Goal: Obtain resource: Obtain resource

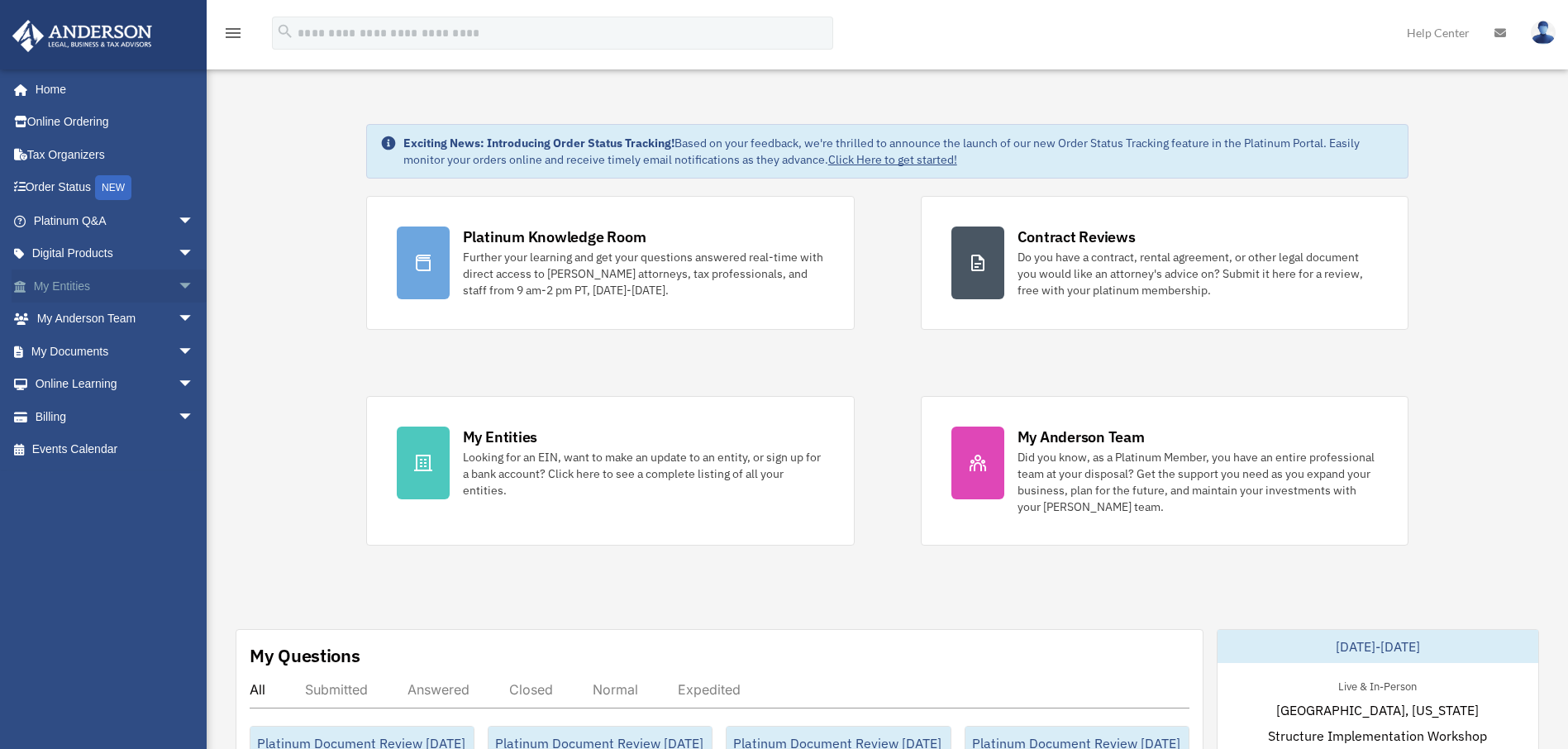
click at [178, 289] on span "arrow_drop_down" at bounding box center [194, 286] width 33 height 34
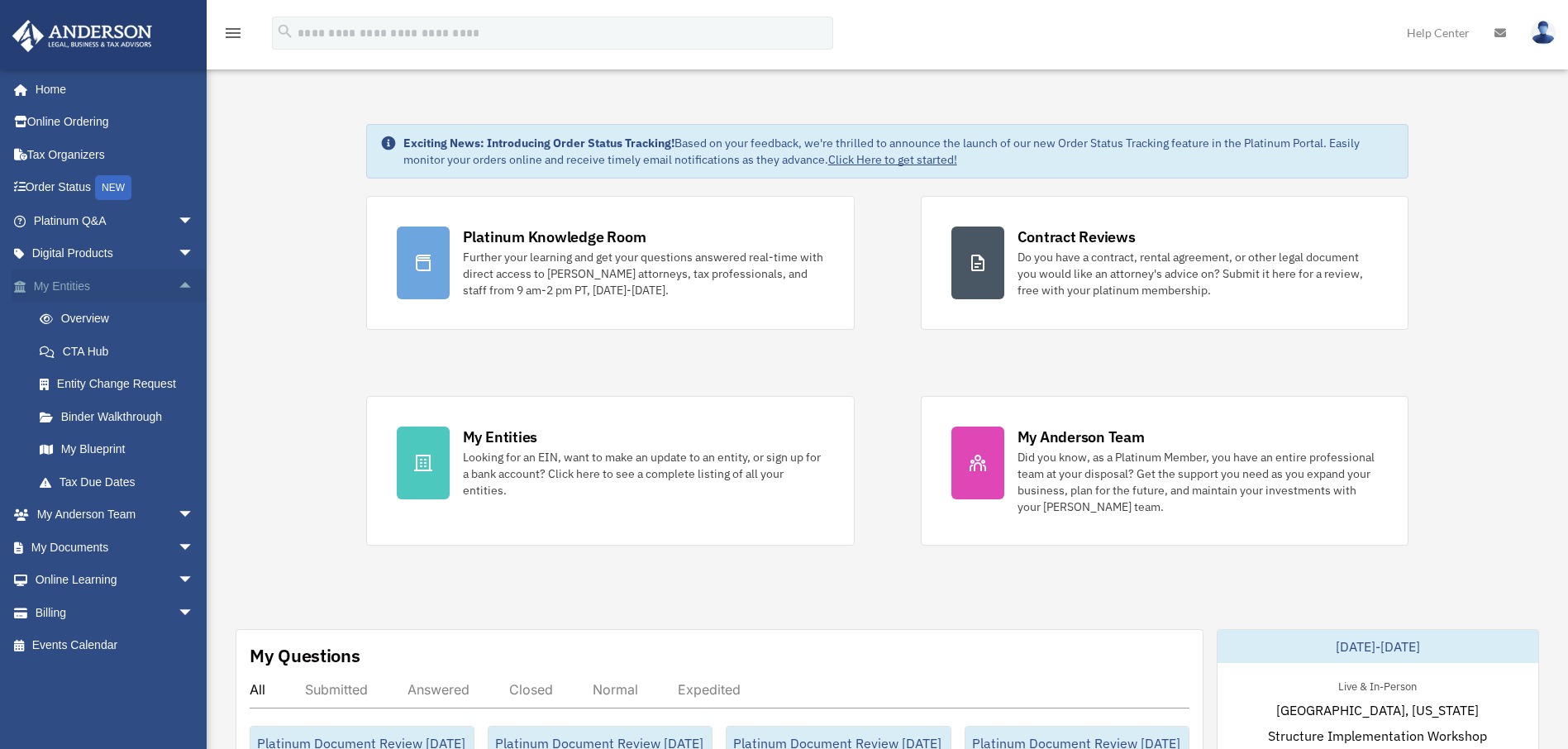
click at [178, 286] on span "arrow_drop_up" at bounding box center [194, 286] width 33 height 34
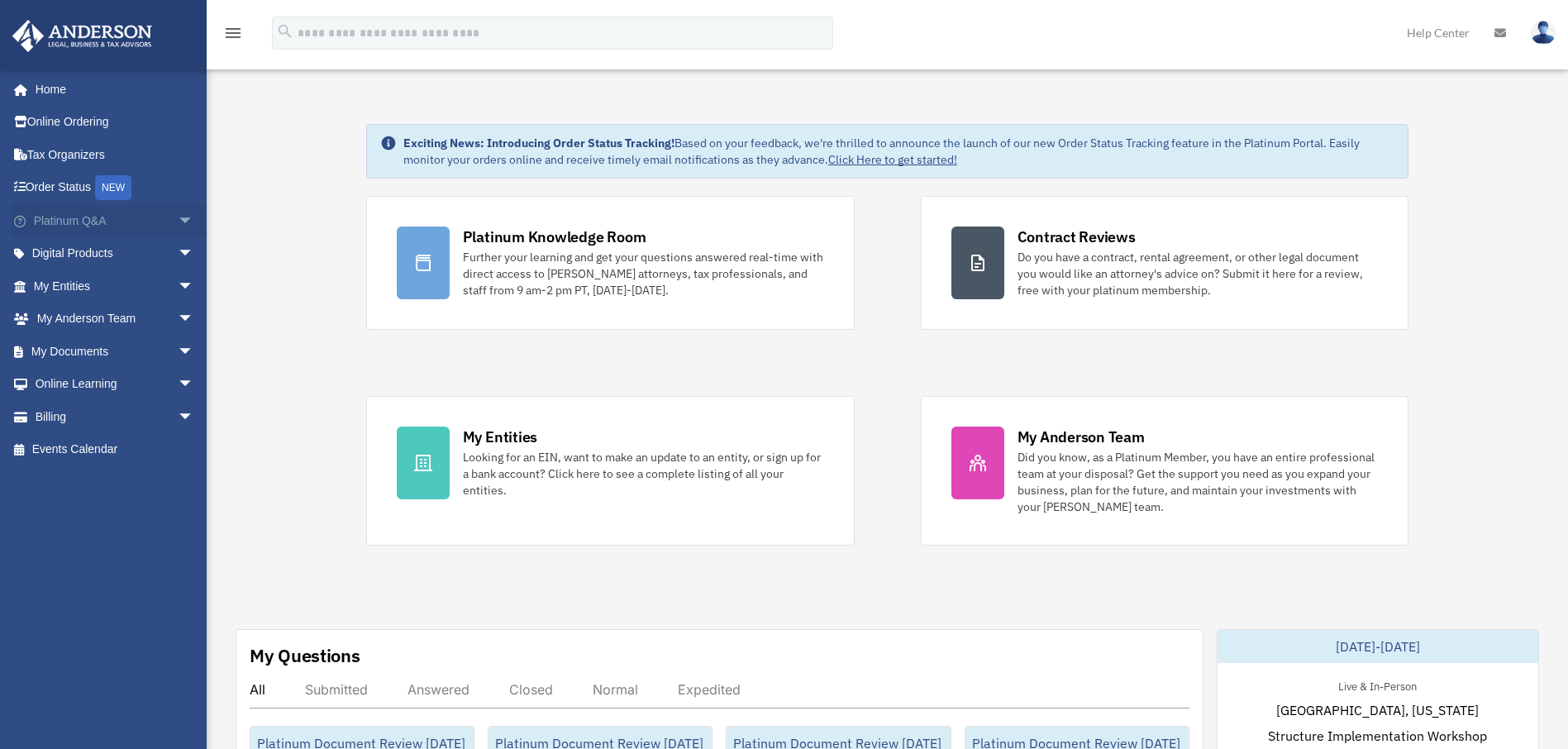
click at [178, 220] on span "arrow_drop_down" at bounding box center [194, 221] width 33 height 34
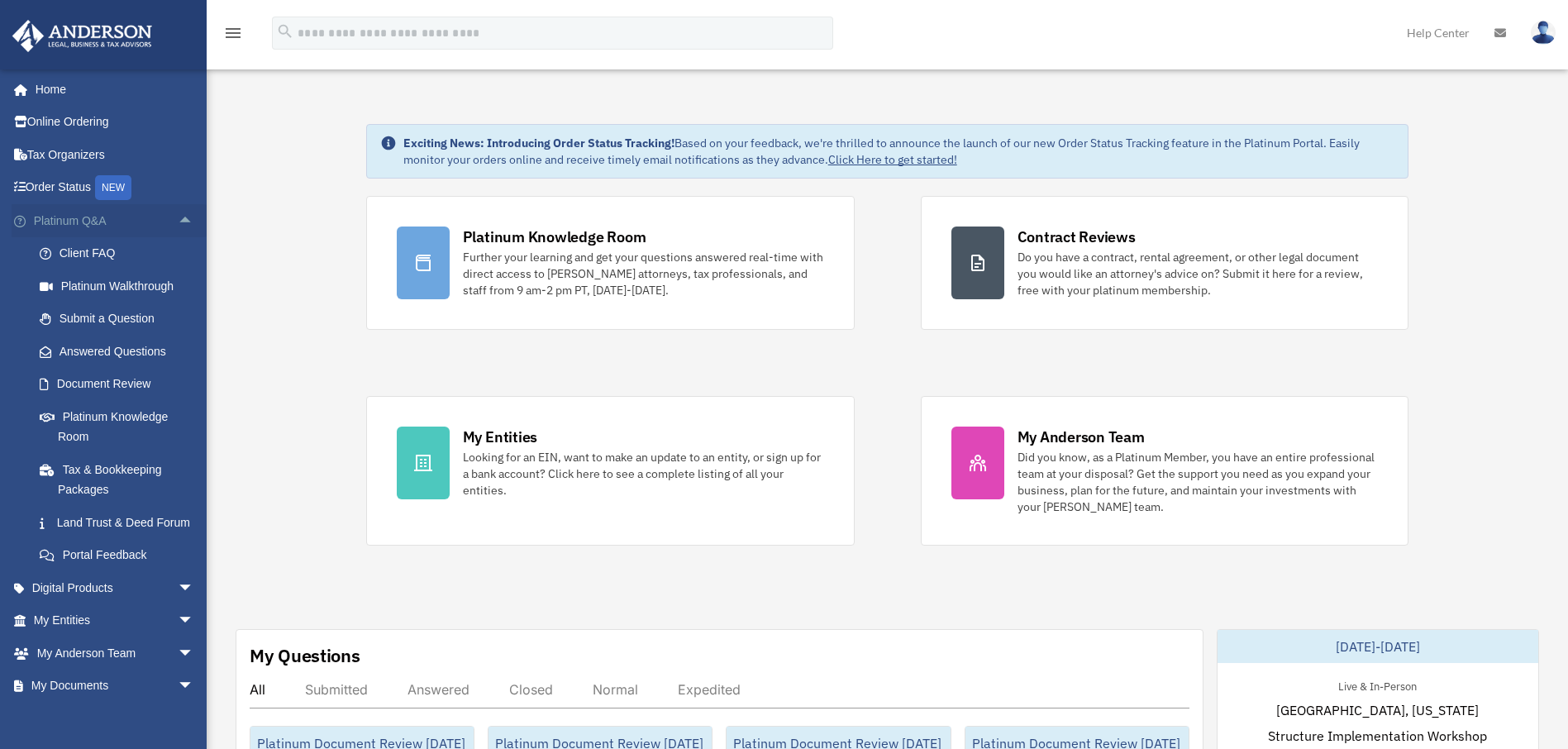
click at [178, 221] on span "arrow_drop_up" at bounding box center [194, 221] width 33 height 34
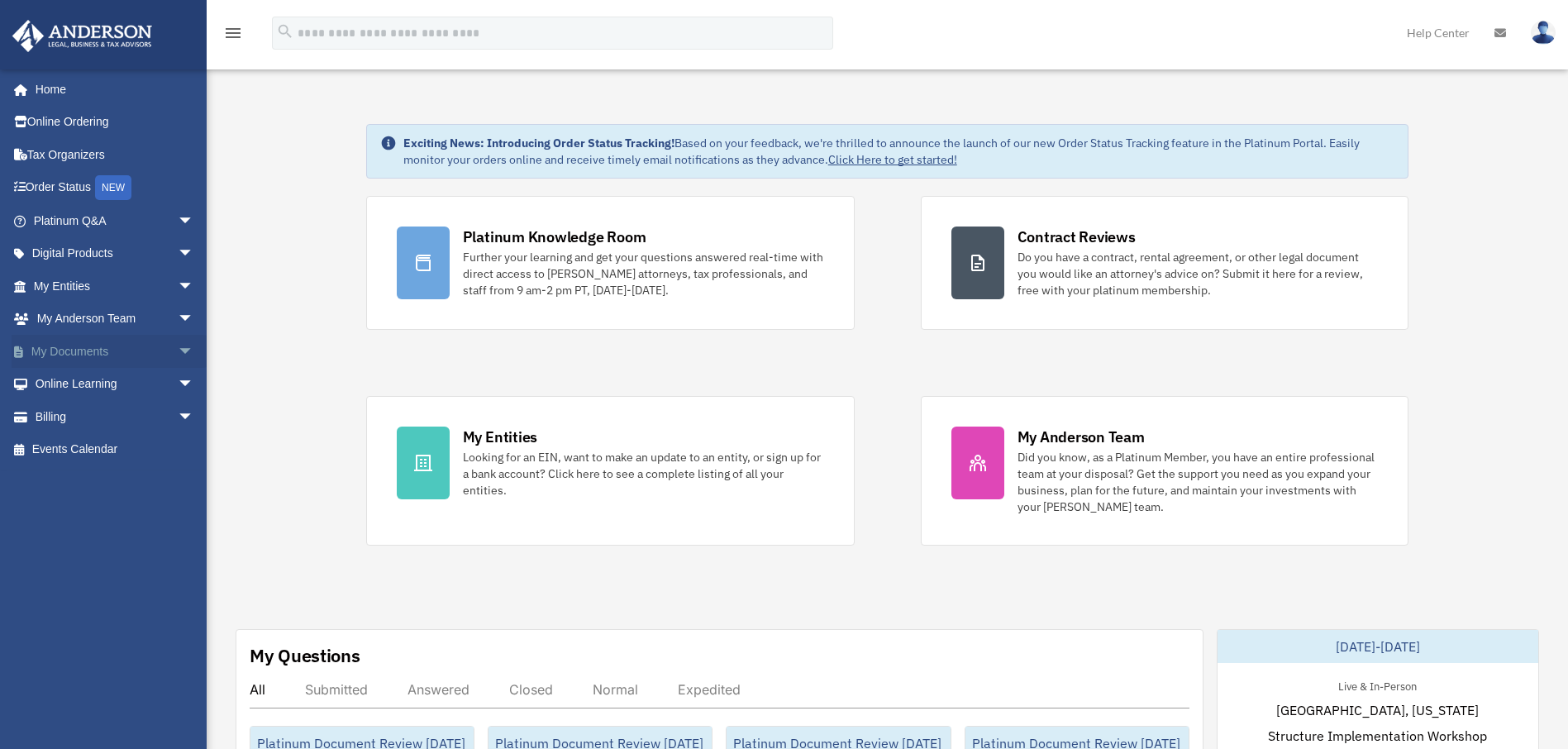
click at [178, 352] on span "arrow_drop_down" at bounding box center [194, 352] width 33 height 34
click at [62, 381] on link "Box" at bounding box center [121, 385] width 196 height 33
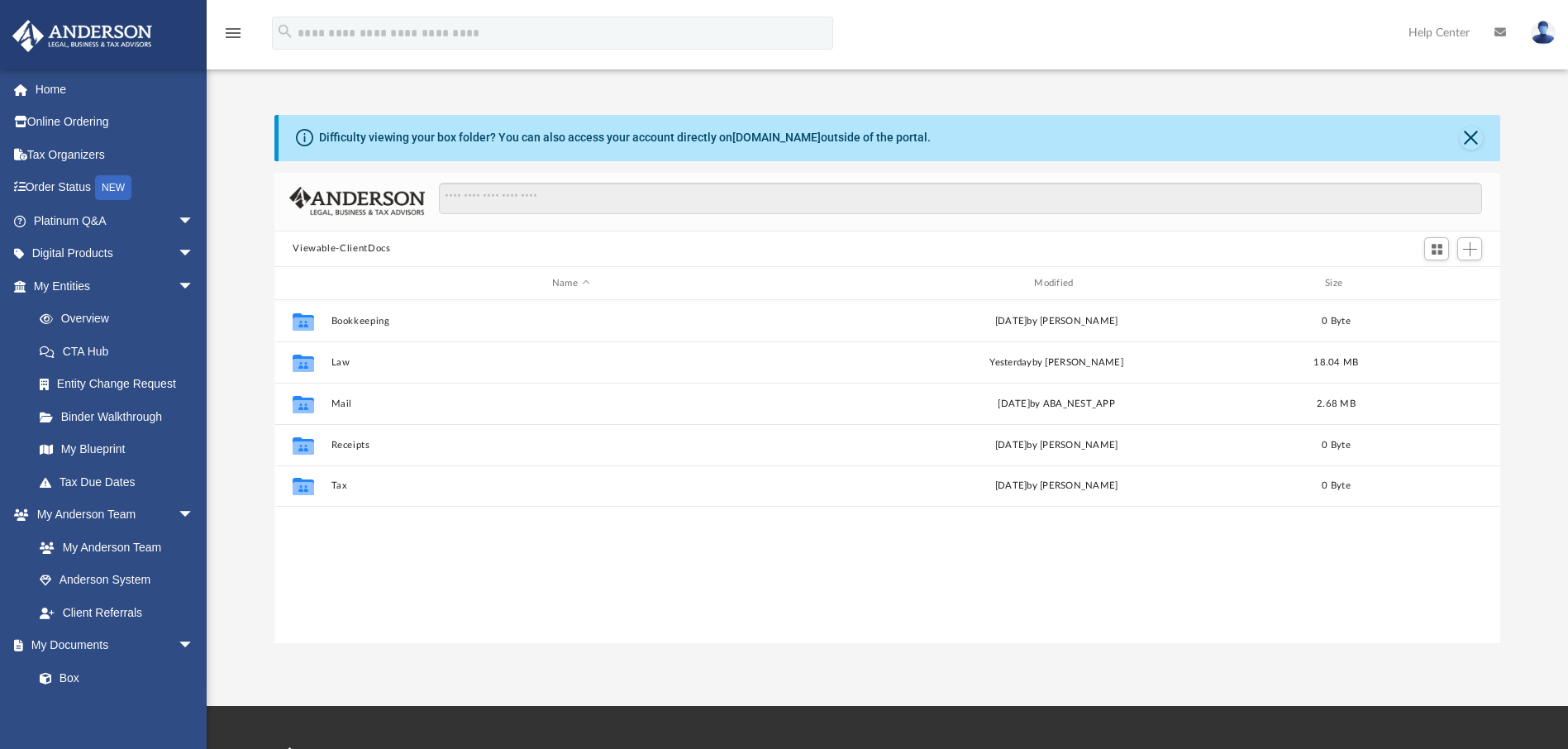
scroll to position [363, 1213]
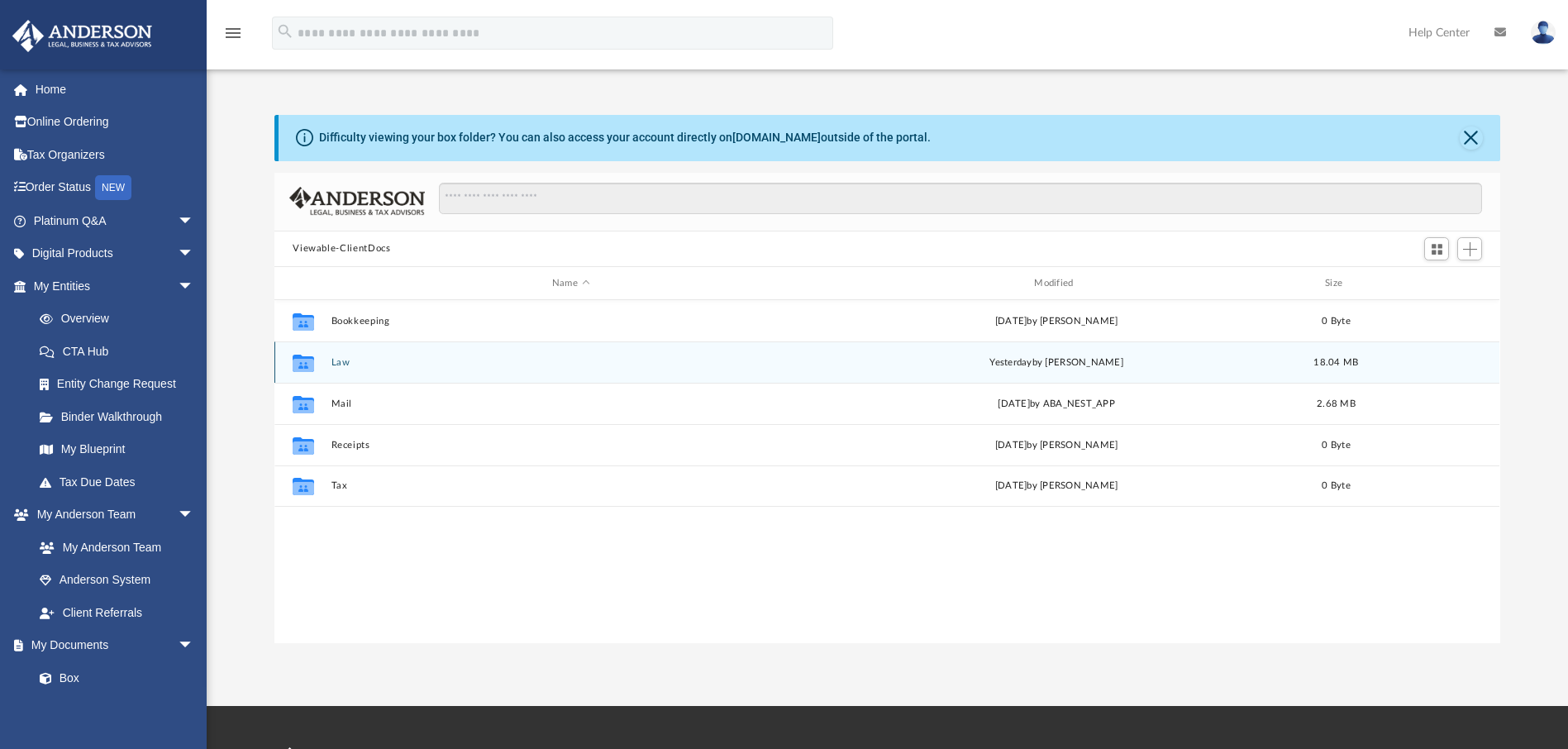
click at [341, 360] on button "Law" at bounding box center [570, 362] width 479 height 11
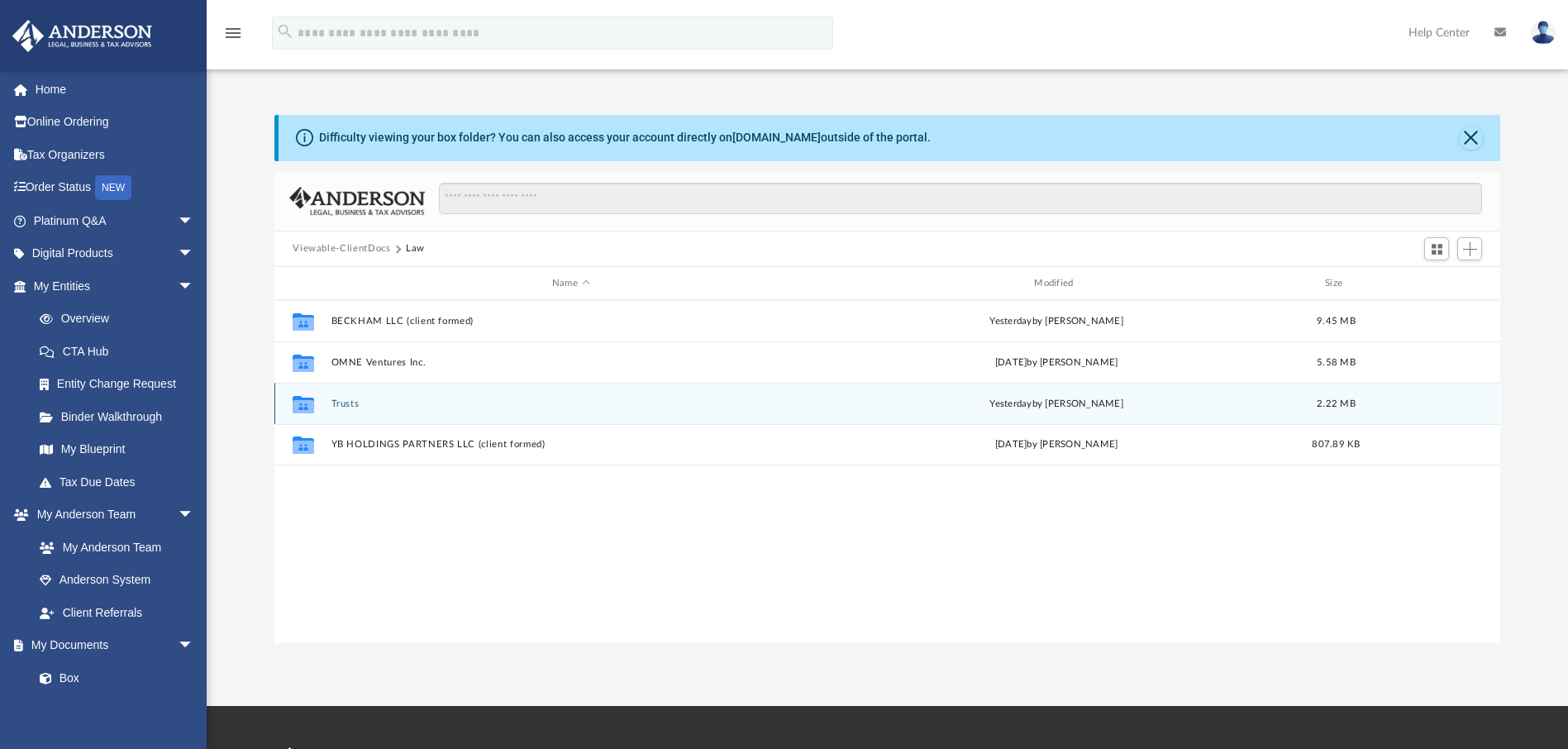
click at [359, 398] on button "Trusts" at bounding box center [570, 403] width 479 height 11
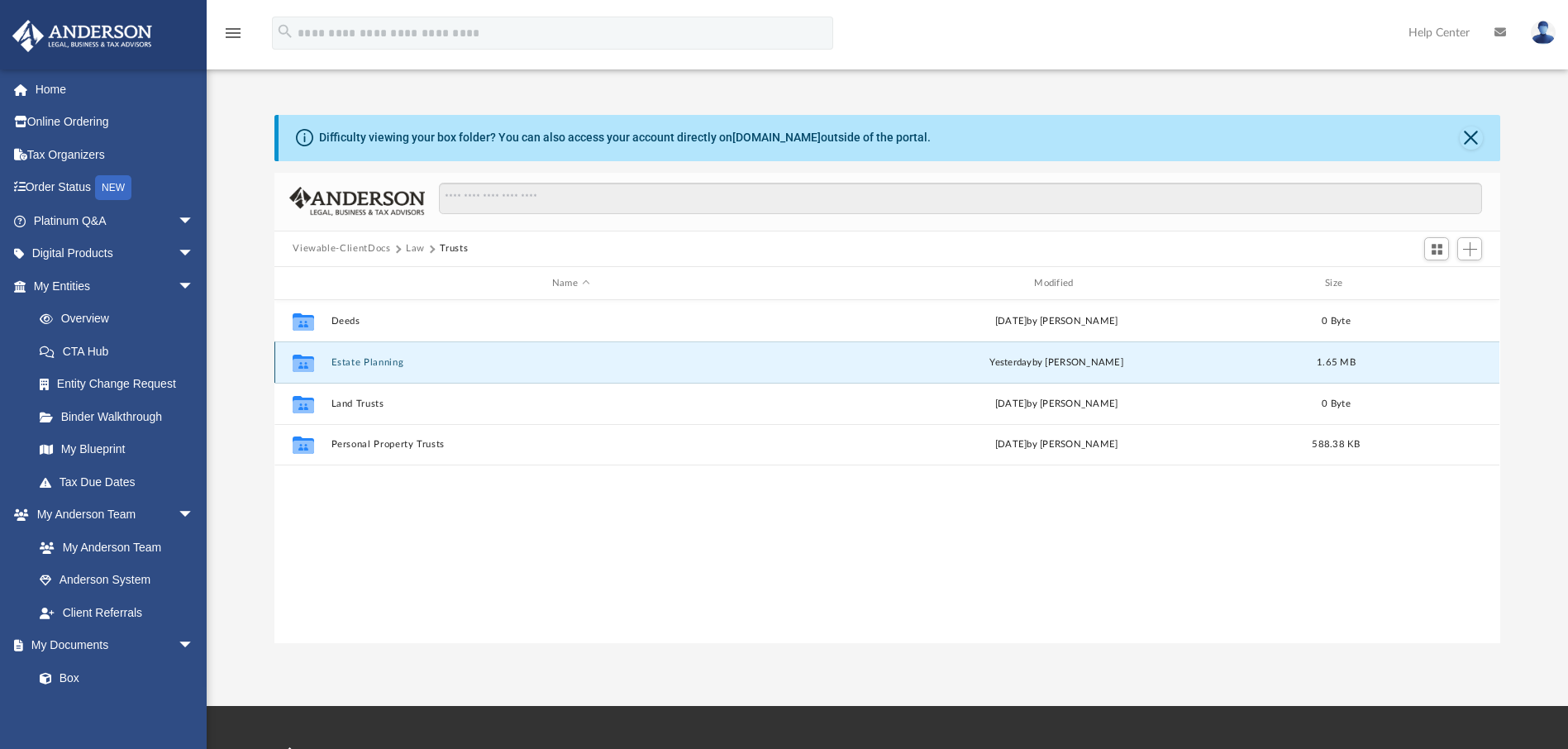
click at [363, 359] on button "Estate Planning" at bounding box center [570, 362] width 479 height 11
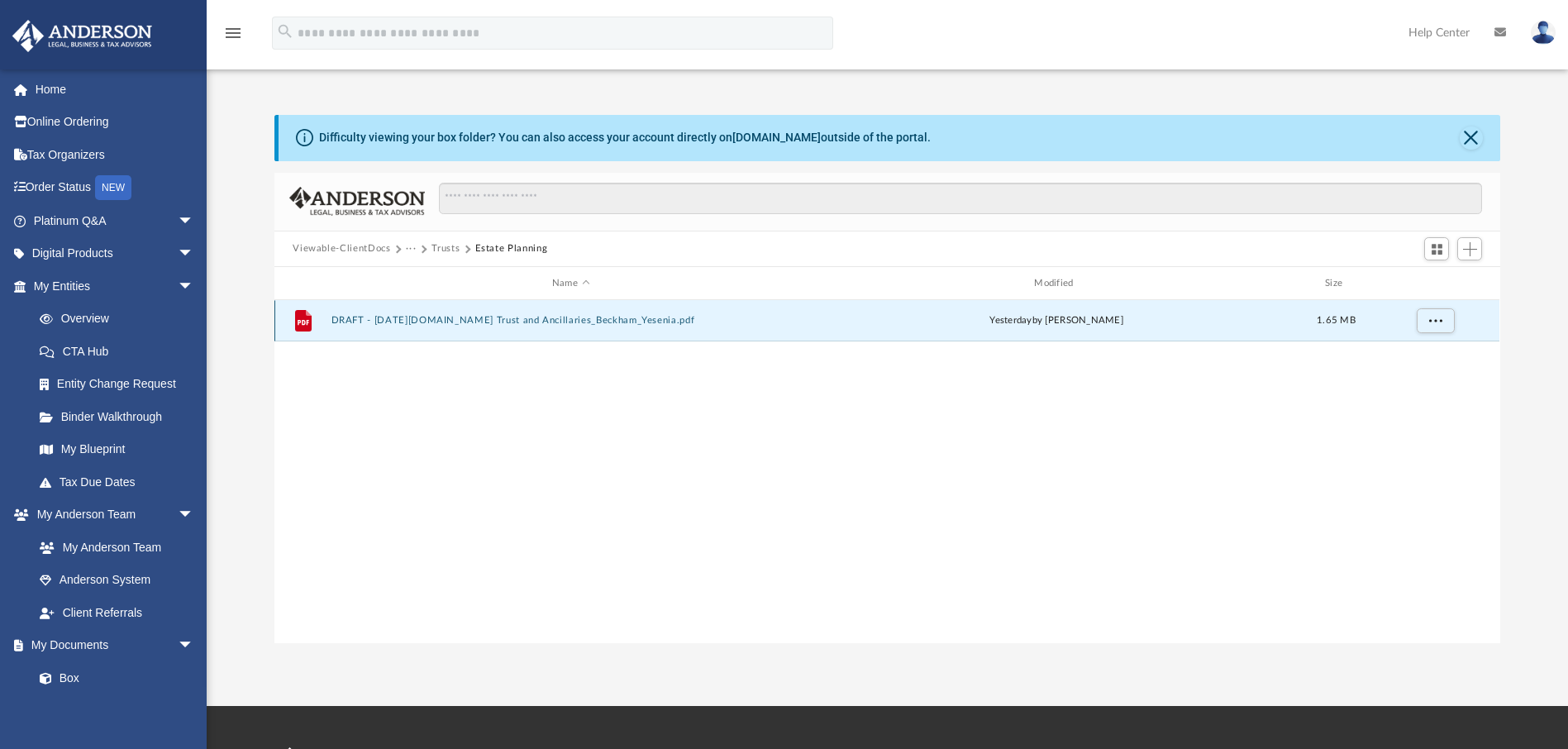
click at [468, 320] on button "DRAFT - [DATE][DOMAIN_NAME] Trust and Ancillaries_Beckham_Yesenia.pdf" at bounding box center [570, 321] width 479 height 11
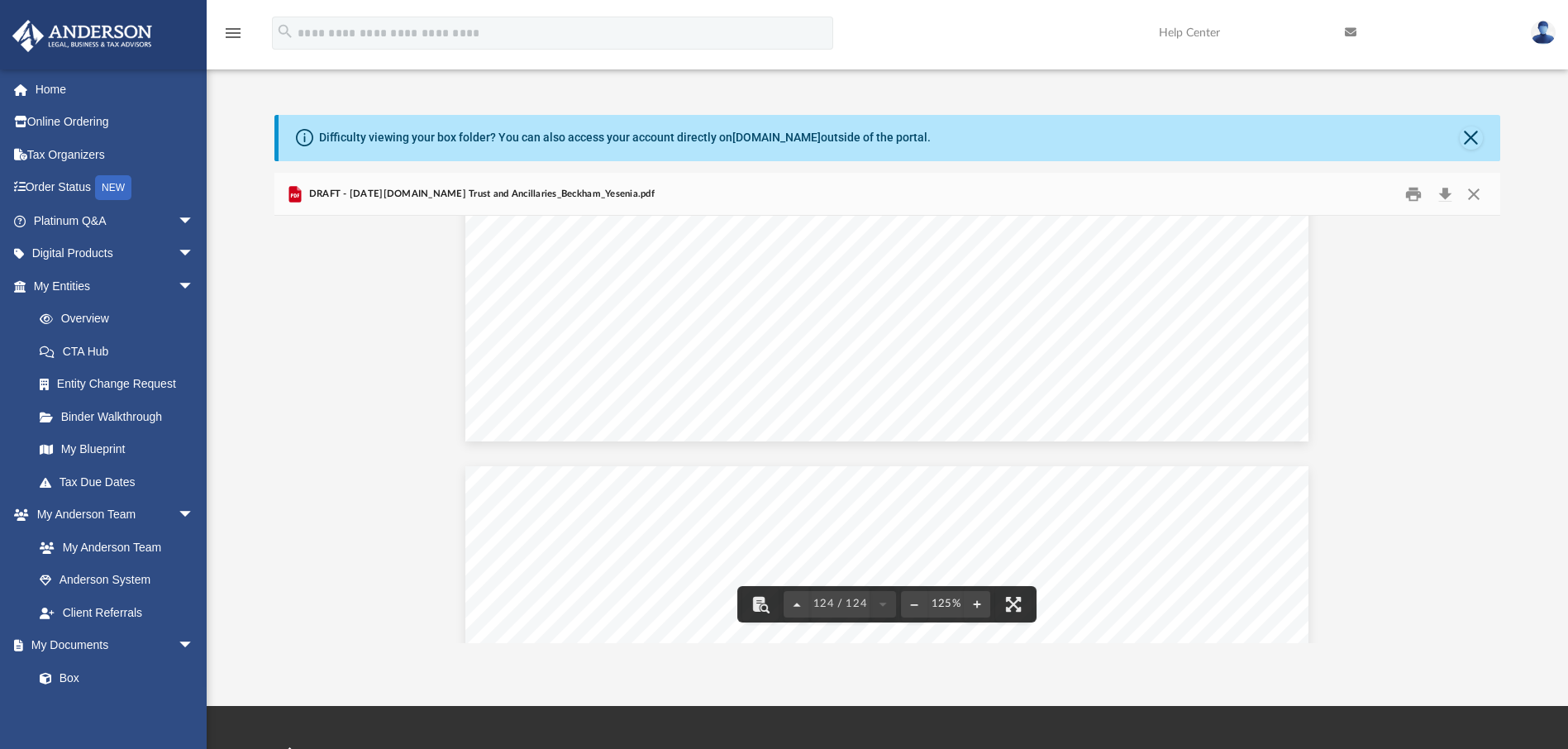
scroll to position [137054, 0]
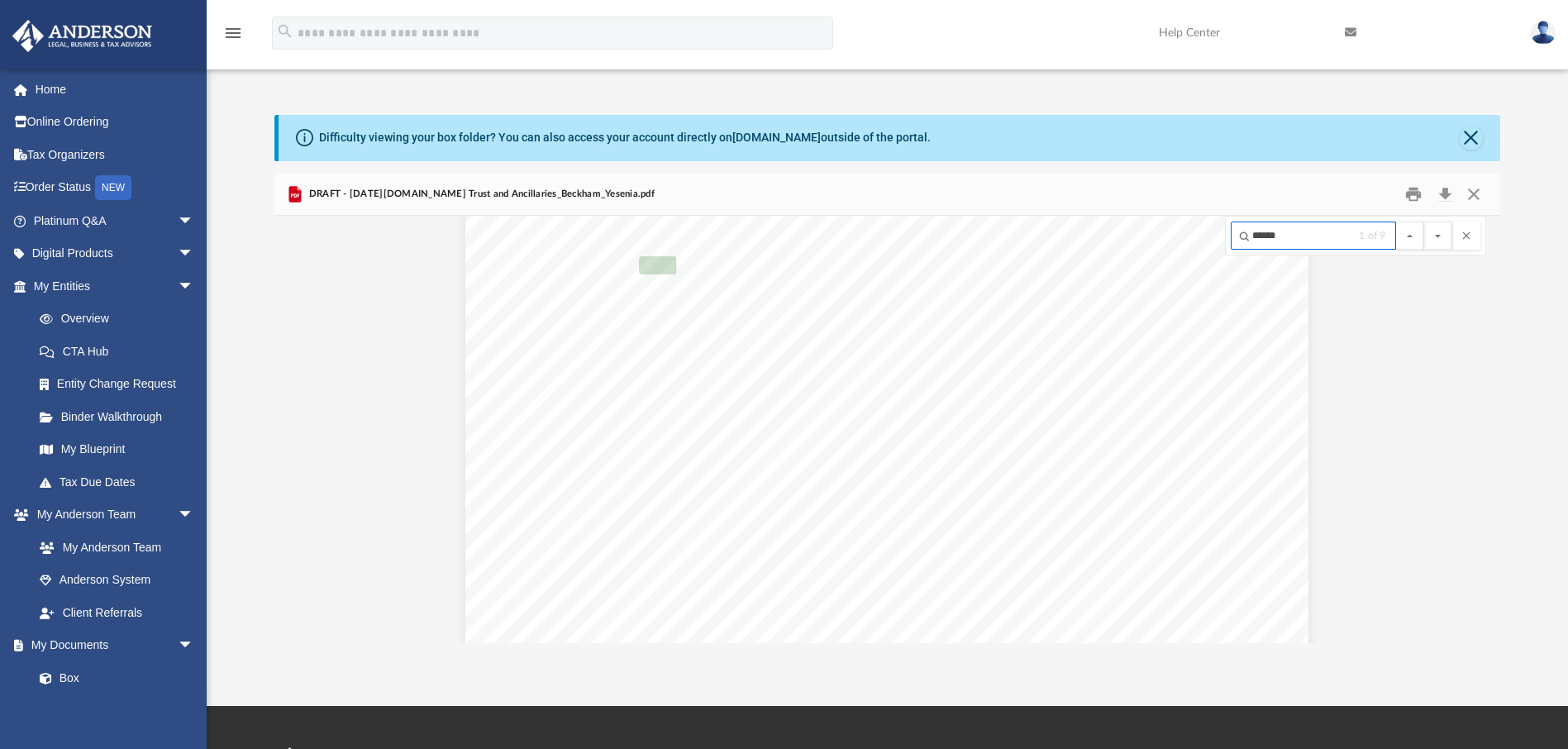
scroll to position [19460, 0]
type input "******"
click at [1423, 221] on button "File preview" at bounding box center [1437, 235] width 28 height 28
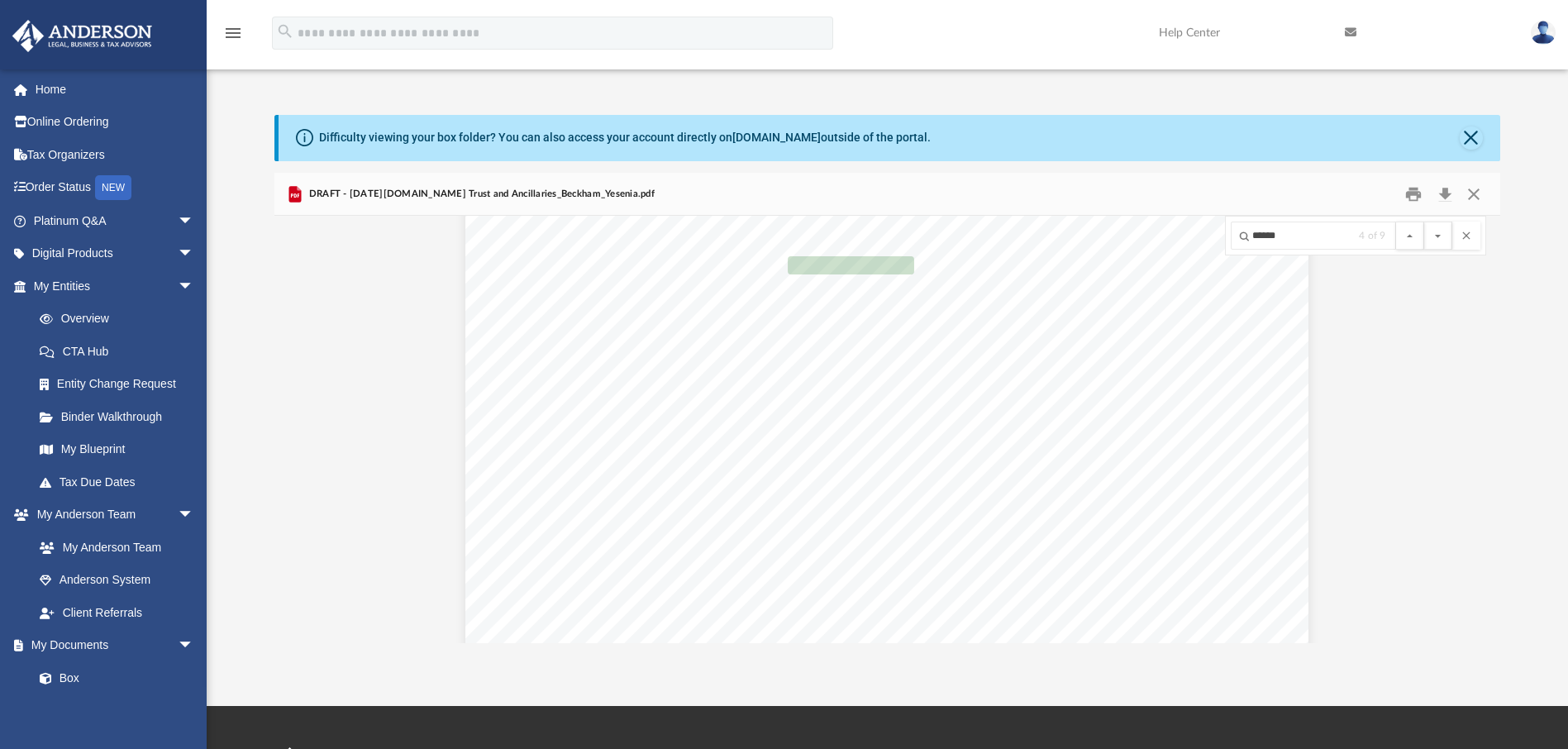
click at [1423, 221] on button "File preview" at bounding box center [1437, 235] width 28 height 28
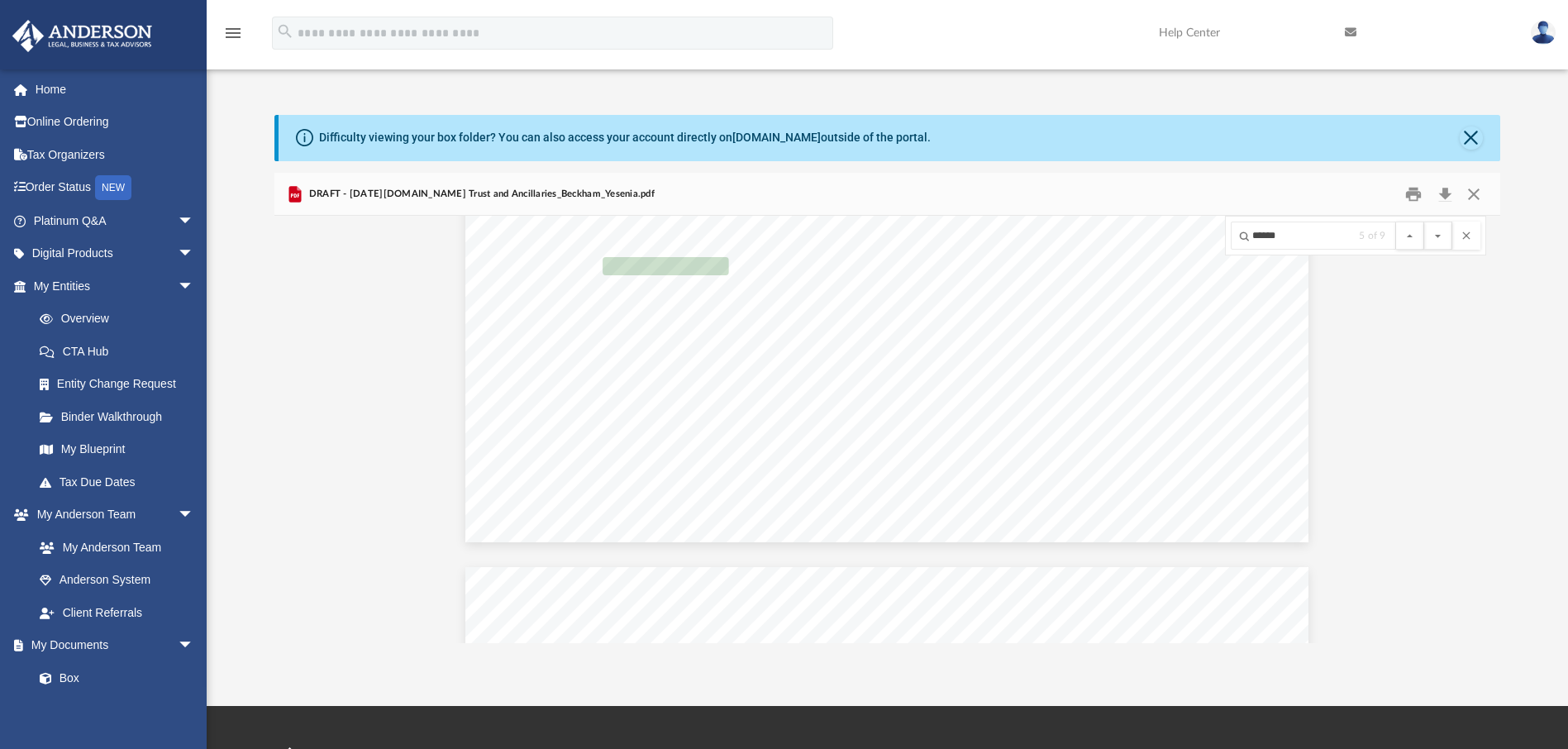
click at [1423, 221] on button "File preview" at bounding box center [1437, 235] width 28 height 28
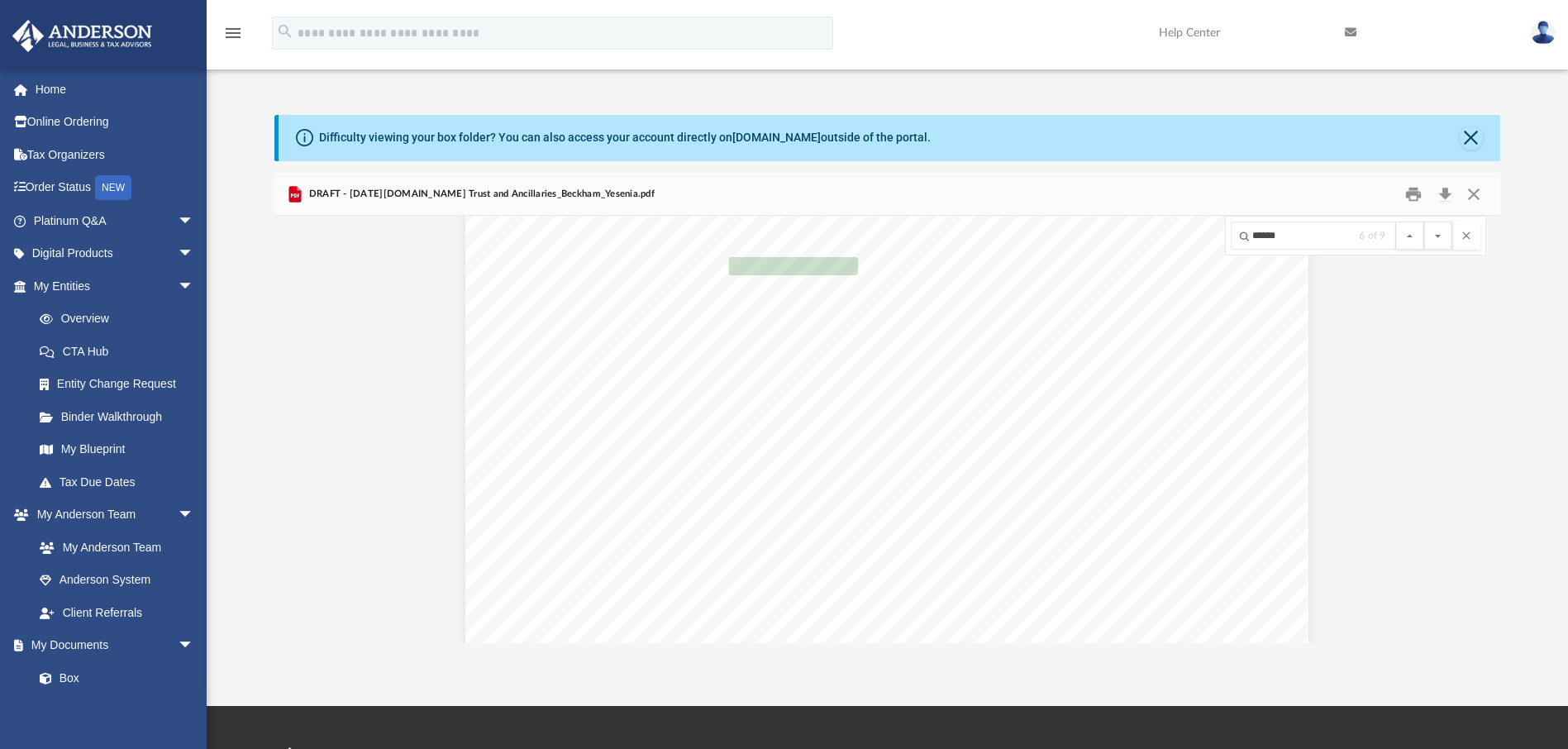
click at [1423, 221] on button "File preview" at bounding box center [1437, 235] width 28 height 28
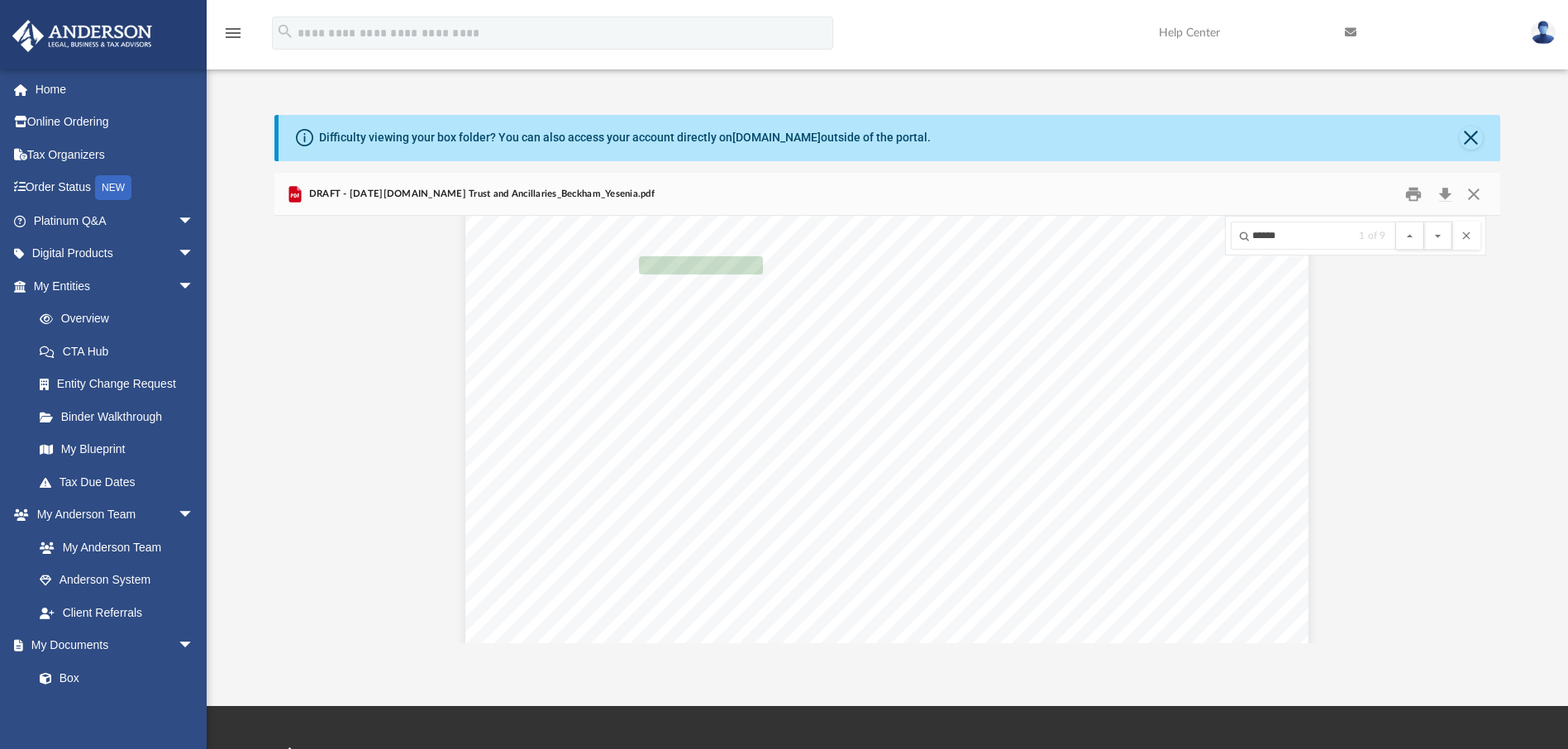
click at [1423, 221] on button "File preview" at bounding box center [1437, 235] width 28 height 28
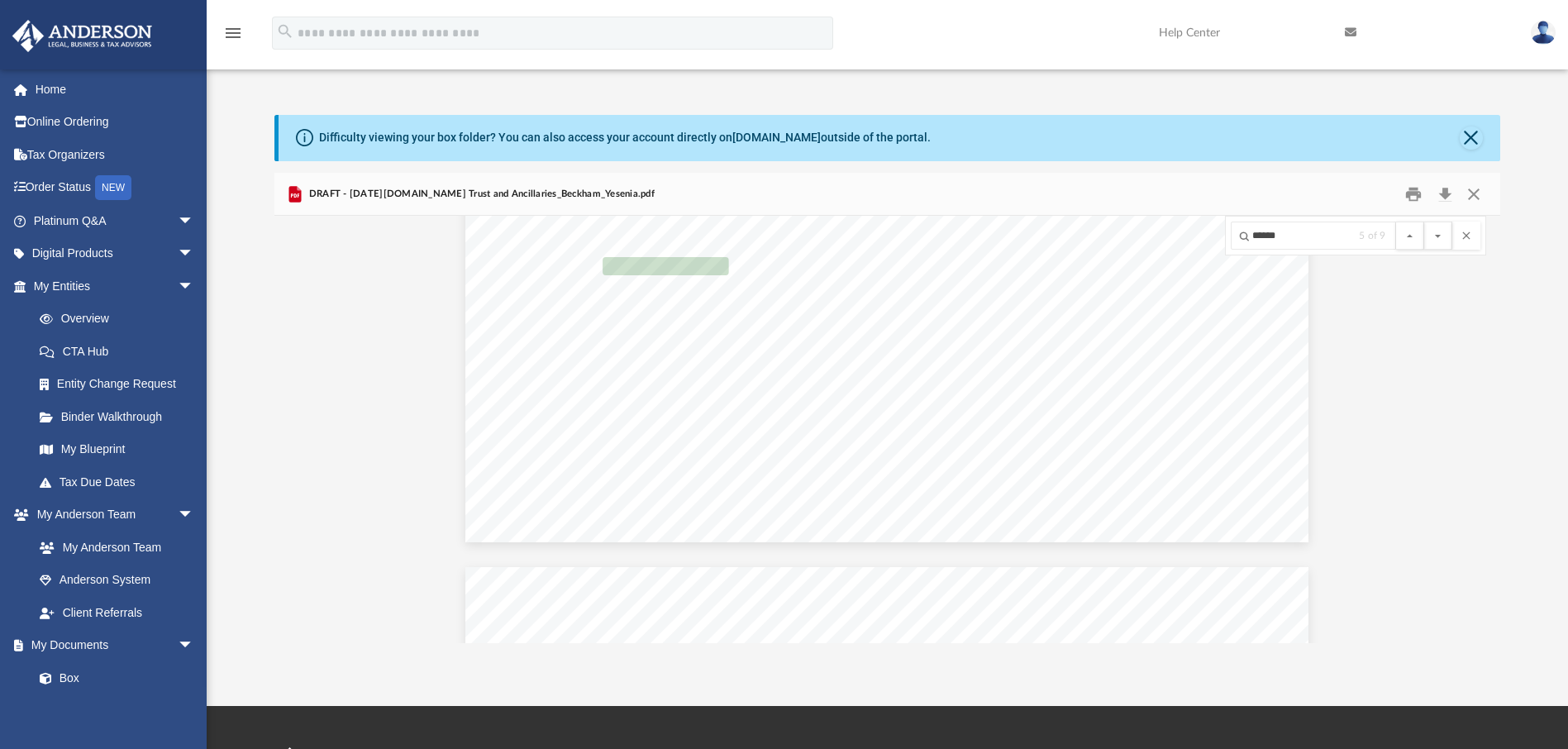
click at [1423, 221] on button "File preview" at bounding box center [1437, 235] width 28 height 28
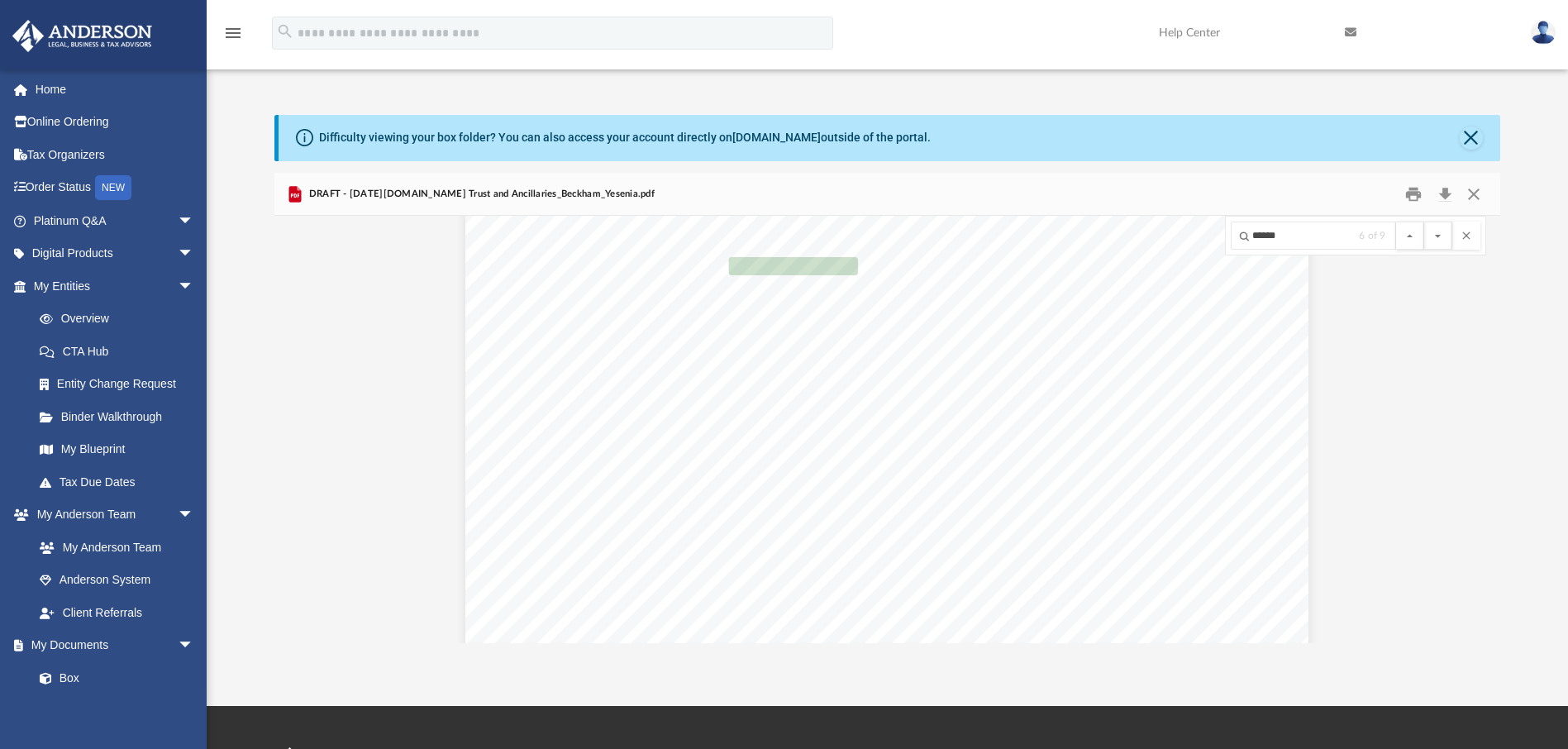
click at [1423, 221] on button "File preview" at bounding box center [1437, 235] width 28 height 28
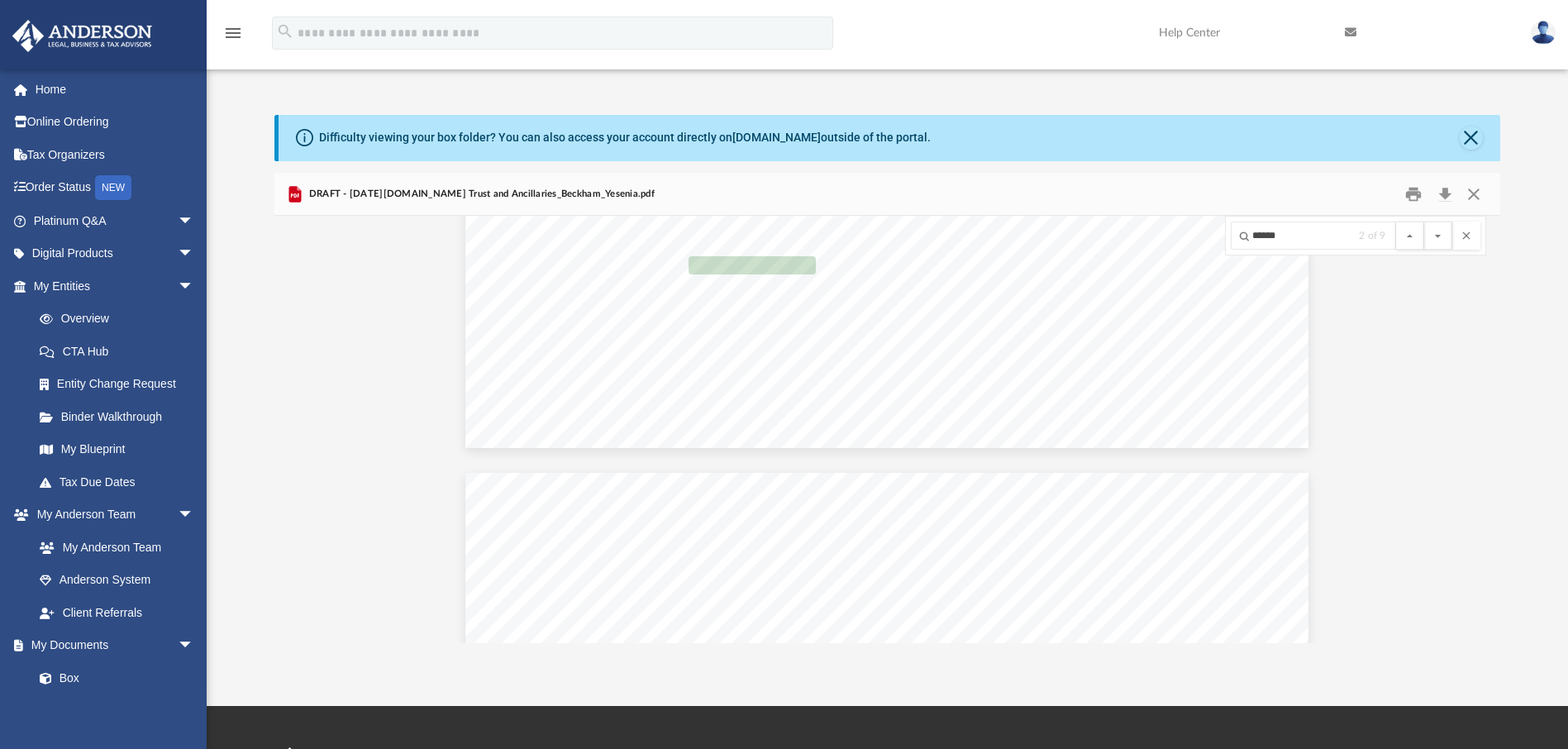
click at [1423, 221] on button "File preview" at bounding box center [1437, 235] width 28 height 28
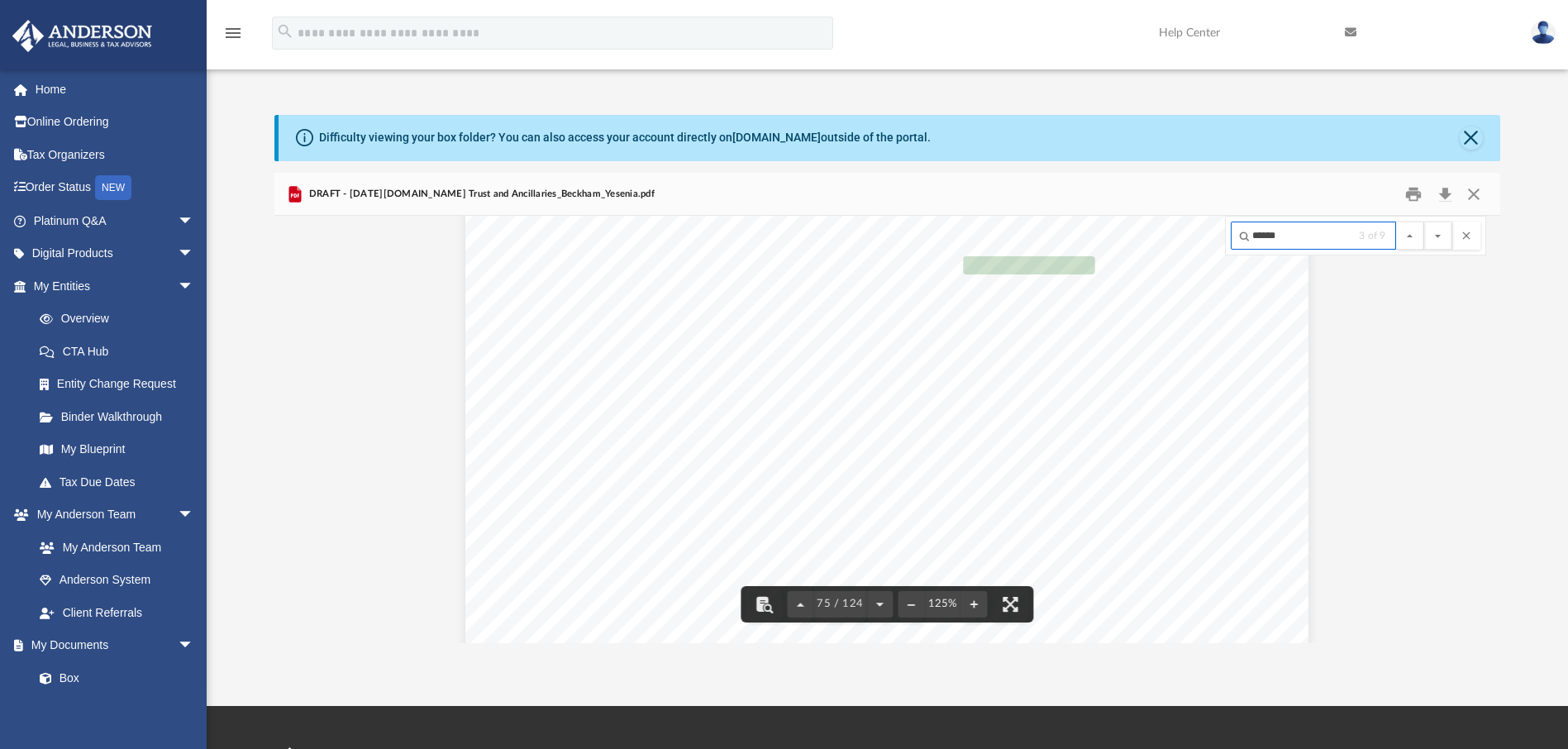
click at [1276, 238] on input "******" at bounding box center [1313, 235] width 165 height 28
type input "*"
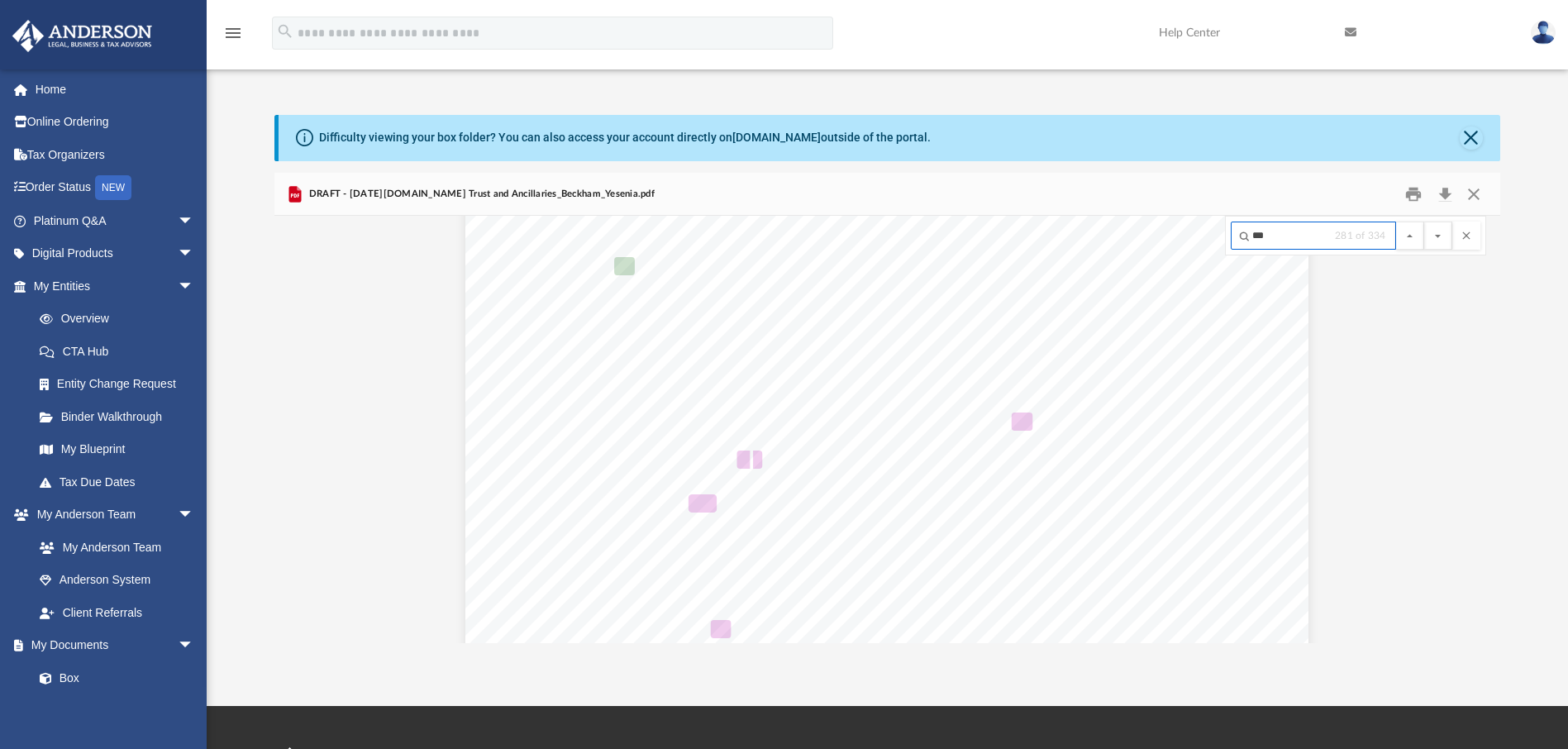
scroll to position [83789, 0]
click at [1423, 221] on button "File preview" at bounding box center [1437, 235] width 28 height 28
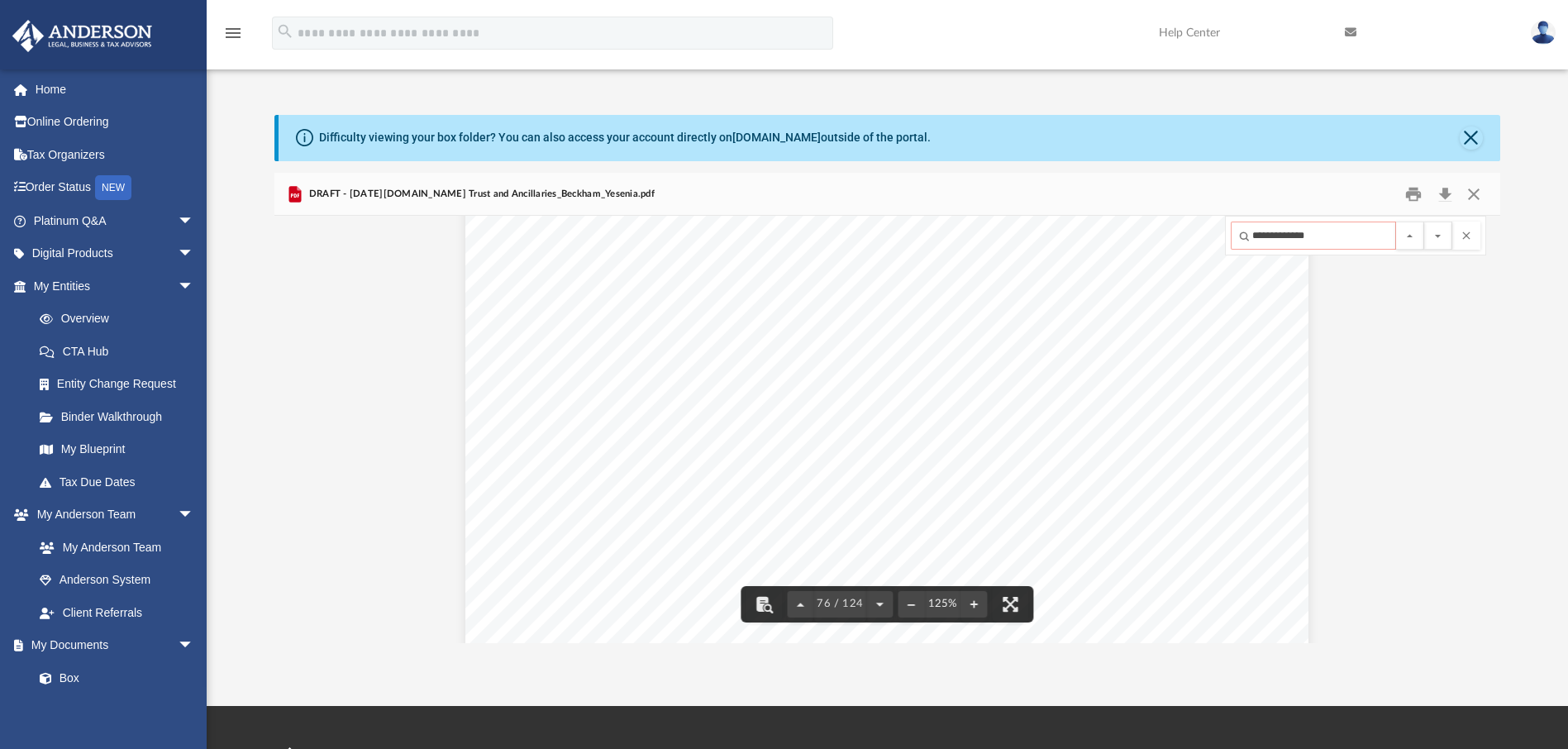
click at [1323, 230] on input "**********" at bounding box center [1313, 235] width 165 height 28
click at [1423, 221] on button "File preview" at bounding box center [1437, 235] width 28 height 28
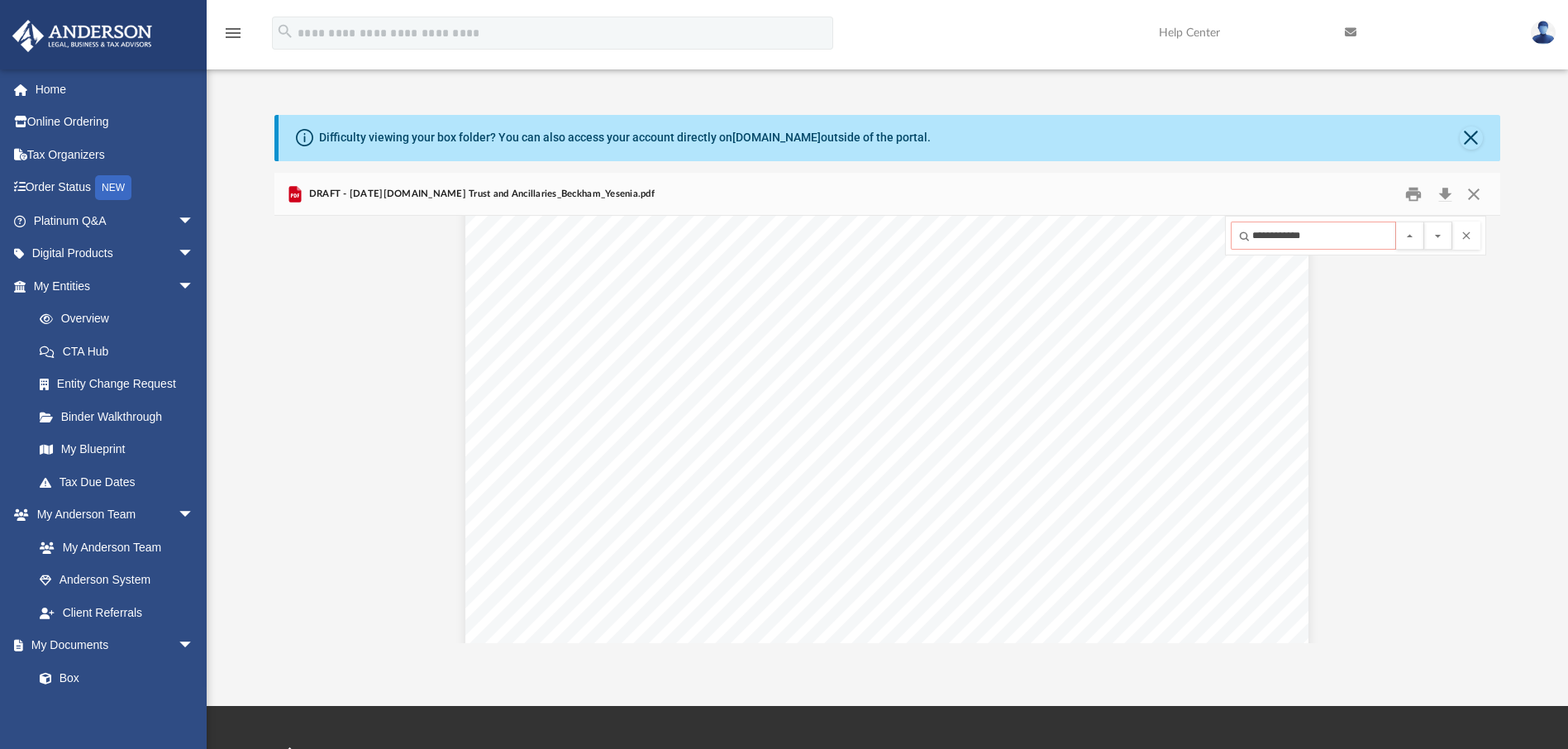
click at [1423, 221] on button "File preview" at bounding box center [1437, 235] width 28 height 28
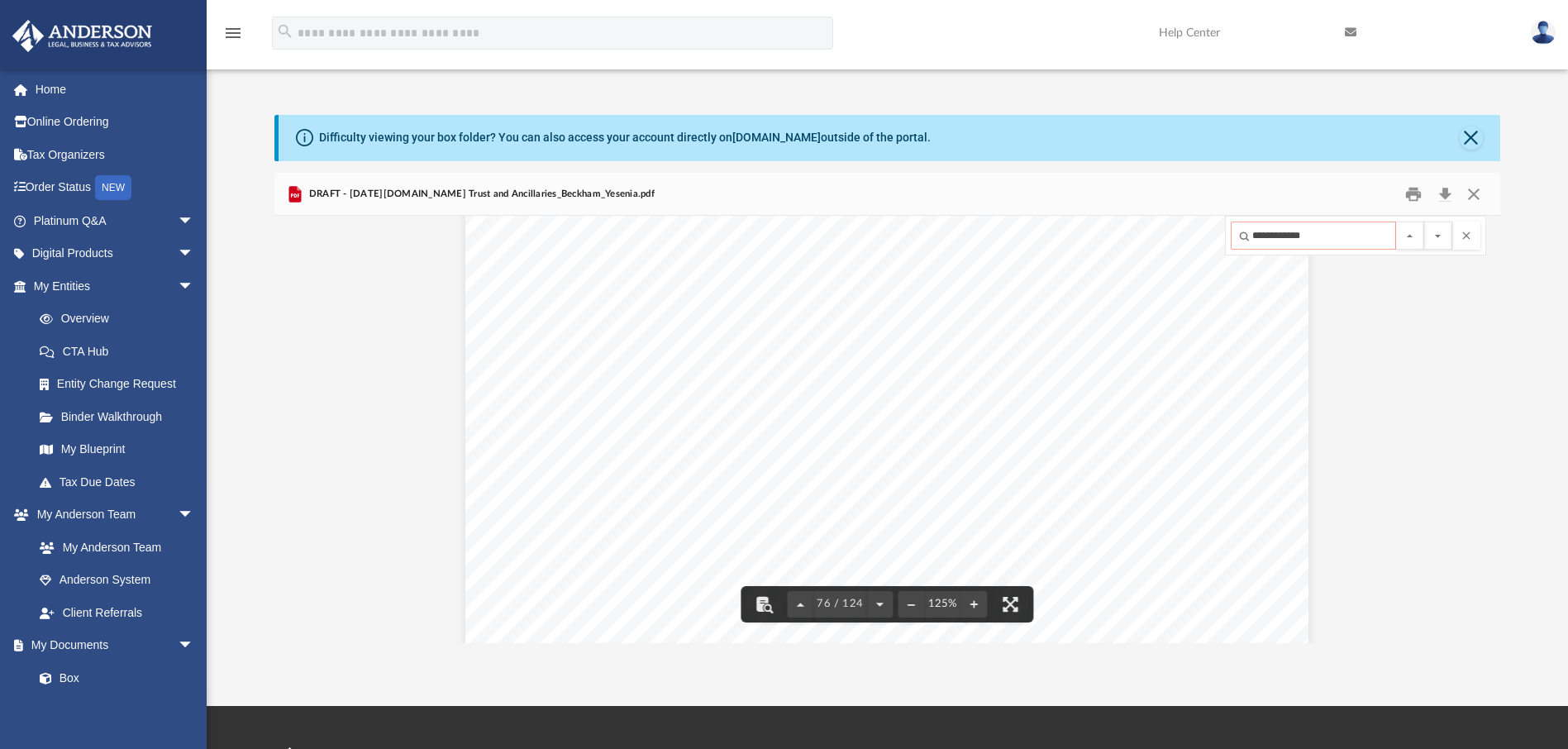
drag, startPoint x: 1320, startPoint y: 236, endPoint x: 1157, endPoint y: 224, distance: 163.4
click at [1157, 222] on div "[PERSON_NAME] Living Trust 2 - 1 Article Two Family Information I am [DEMOGRAPH…" at bounding box center [886, 428] width 1224 height 426
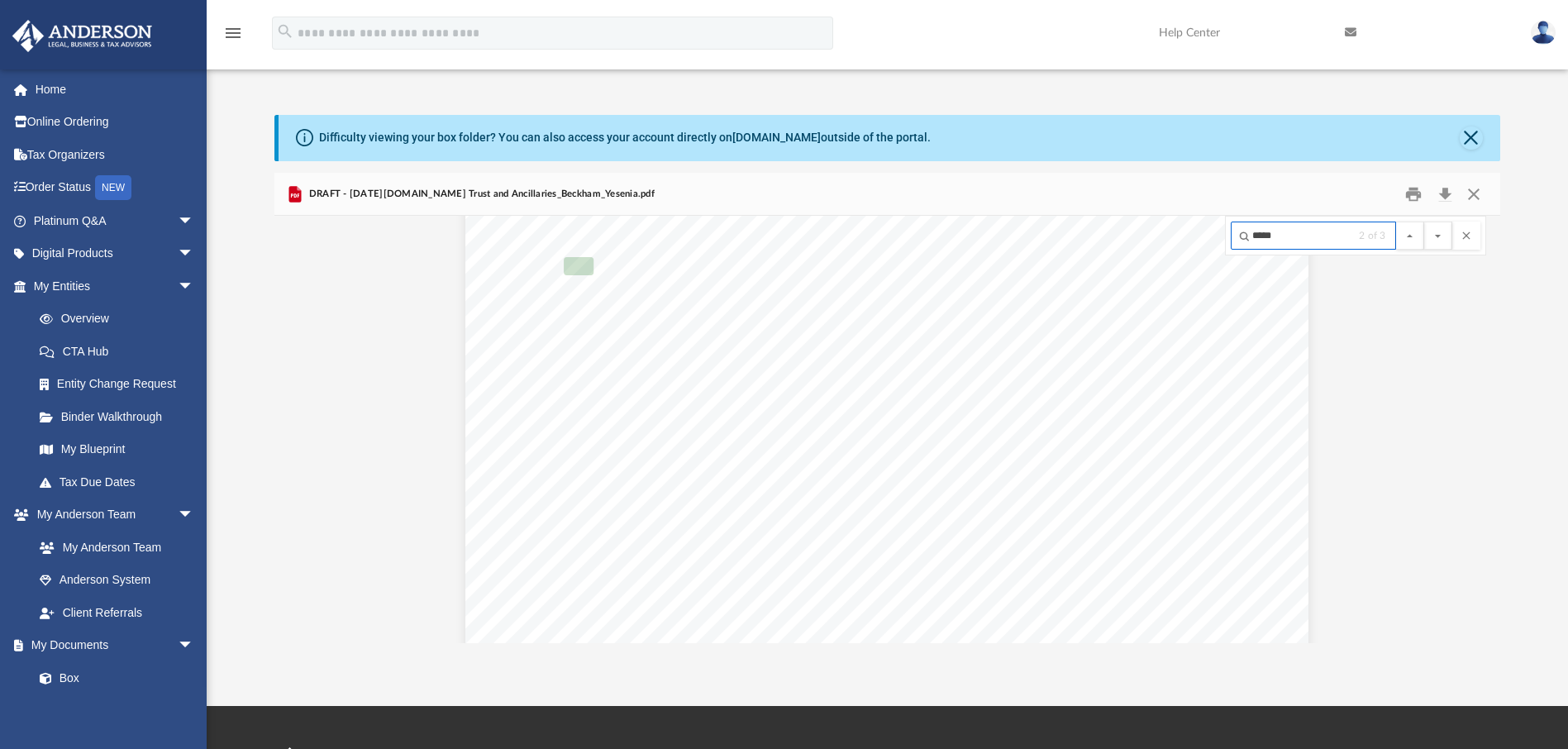
scroll to position [86286, 0]
type input "**********"
click at [1423, 221] on button "File preview" at bounding box center [1437, 235] width 28 height 28
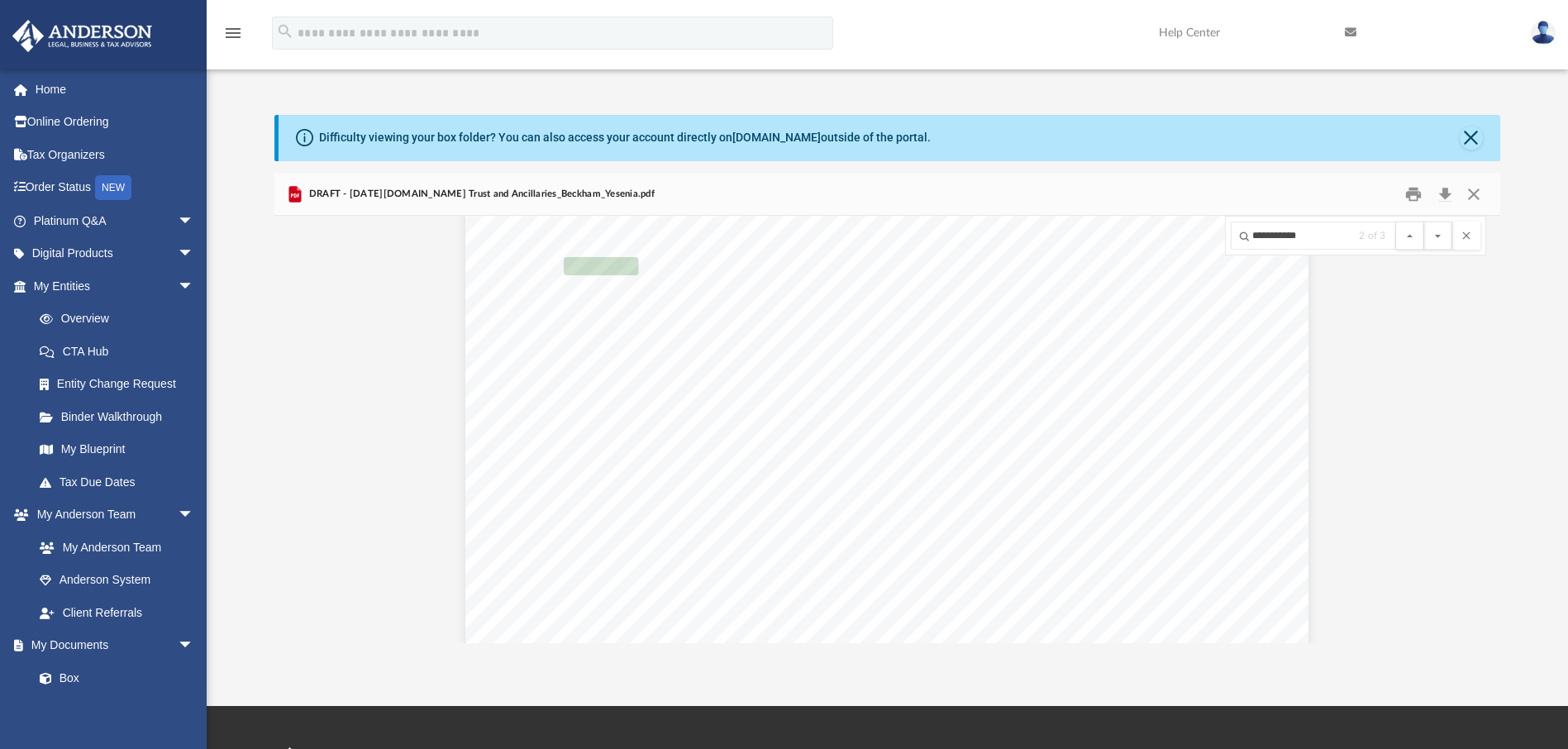
click at [1423, 221] on button "File preview" at bounding box center [1437, 235] width 28 height 28
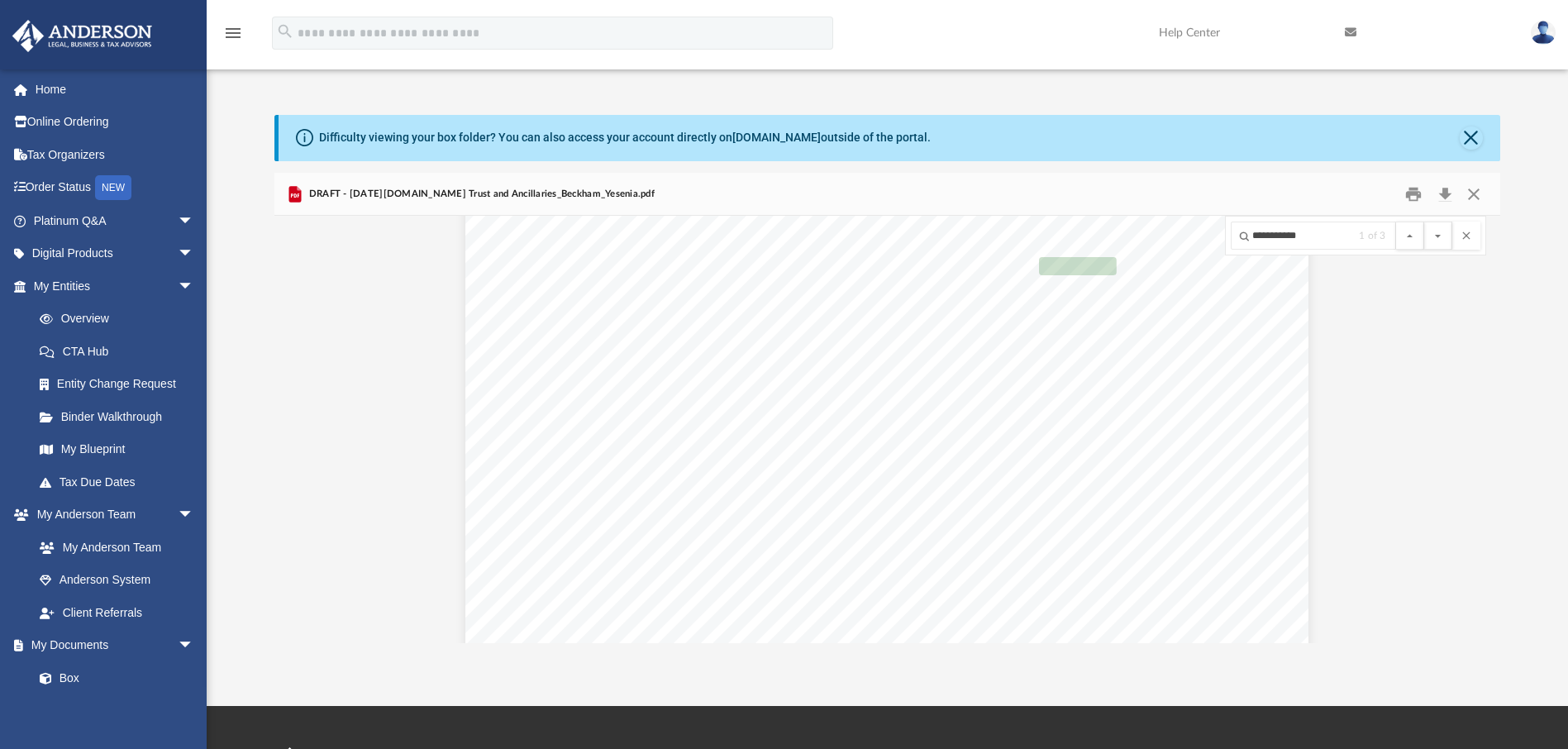
click at [1423, 221] on button "File preview" at bounding box center [1437, 235] width 28 height 28
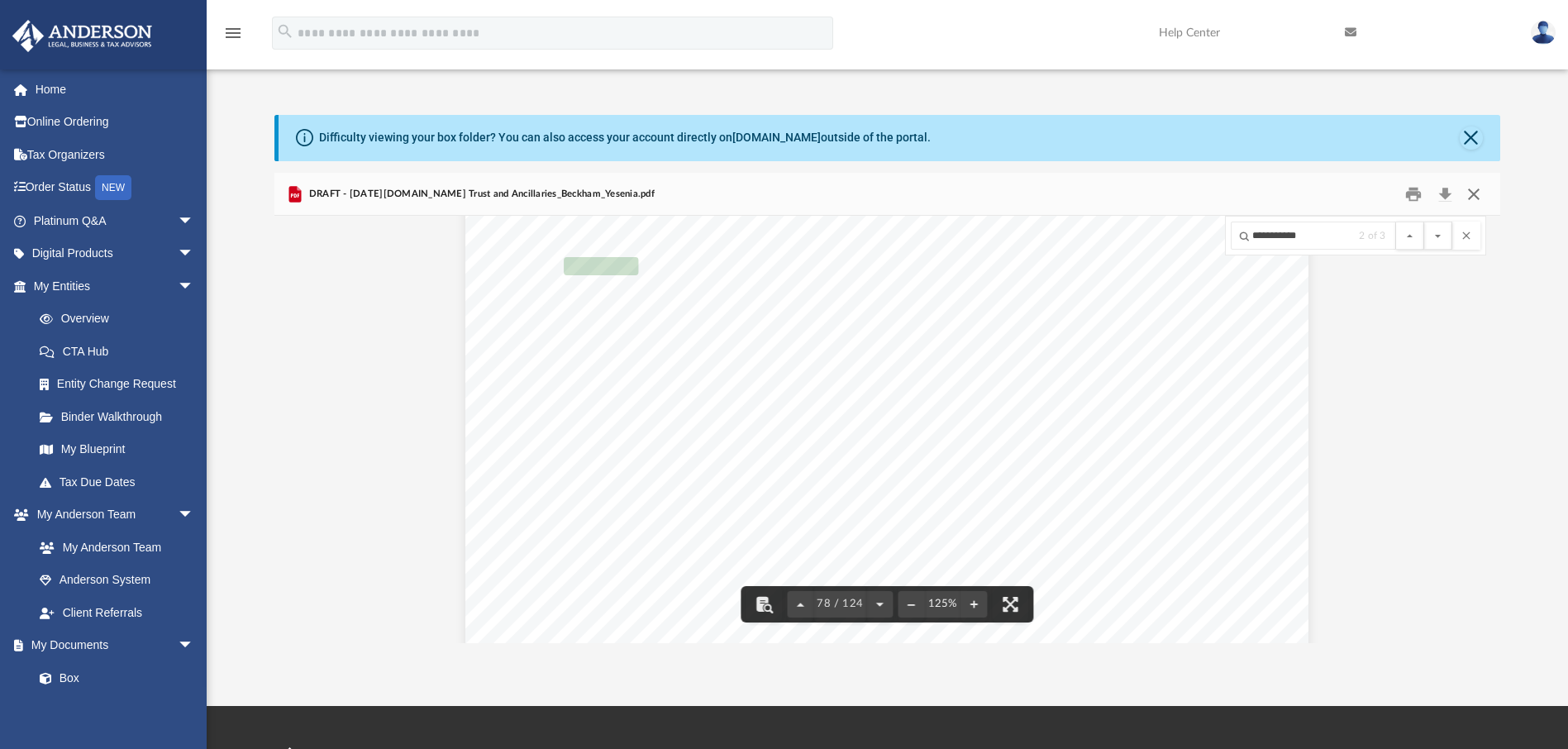
click at [1471, 191] on button "Close" at bounding box center [1473, 193] width 30 height 25
